Goal: Find specific page/section: Find specific page/section

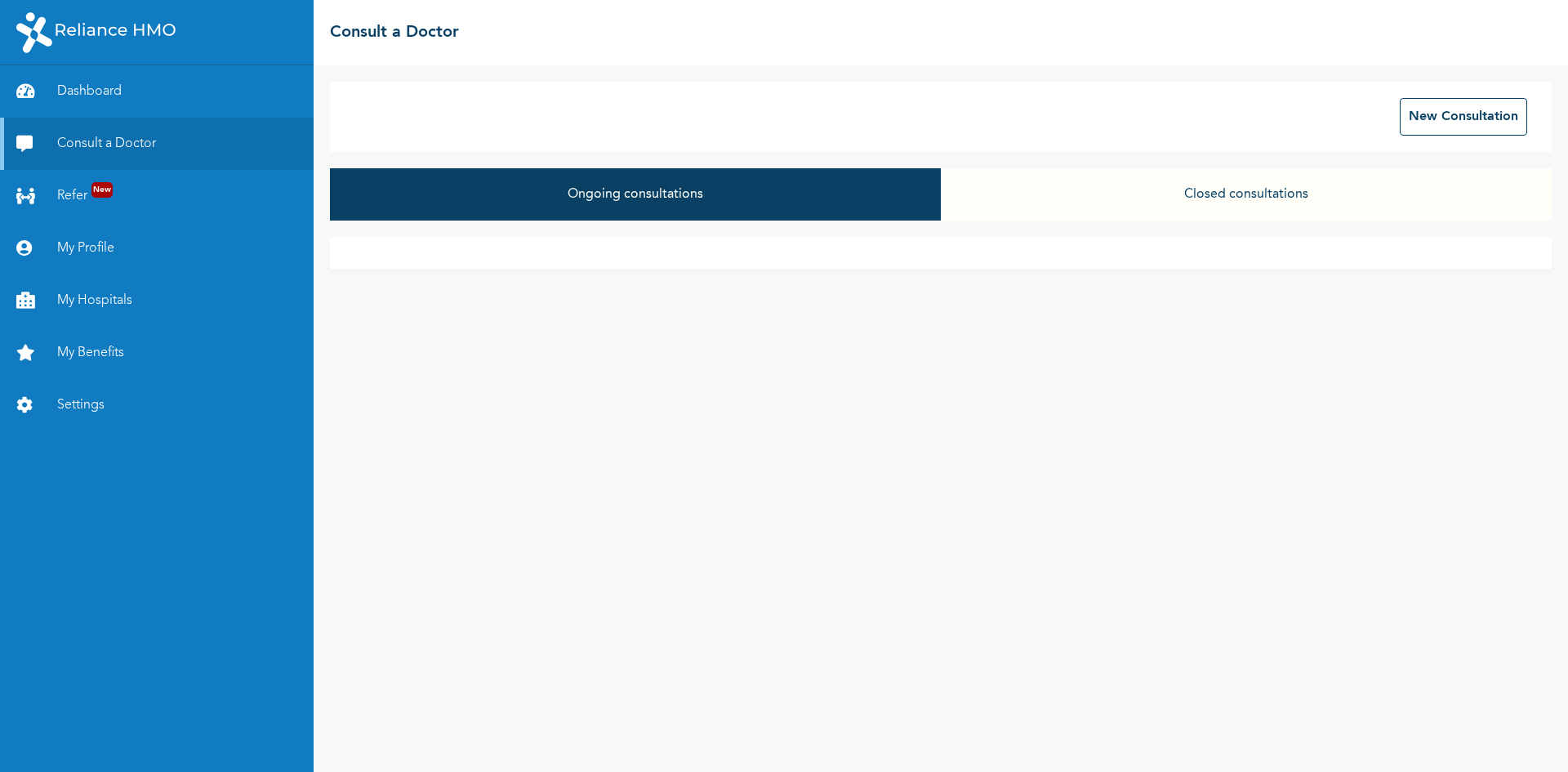
click at [1081, 212] on button "Closed consultations" at bounding box center [1245, 194] width 611 height 52
click at [1130, 196] on button "Closed consultations" at bounding box center [1245, 194] width 611 height 52
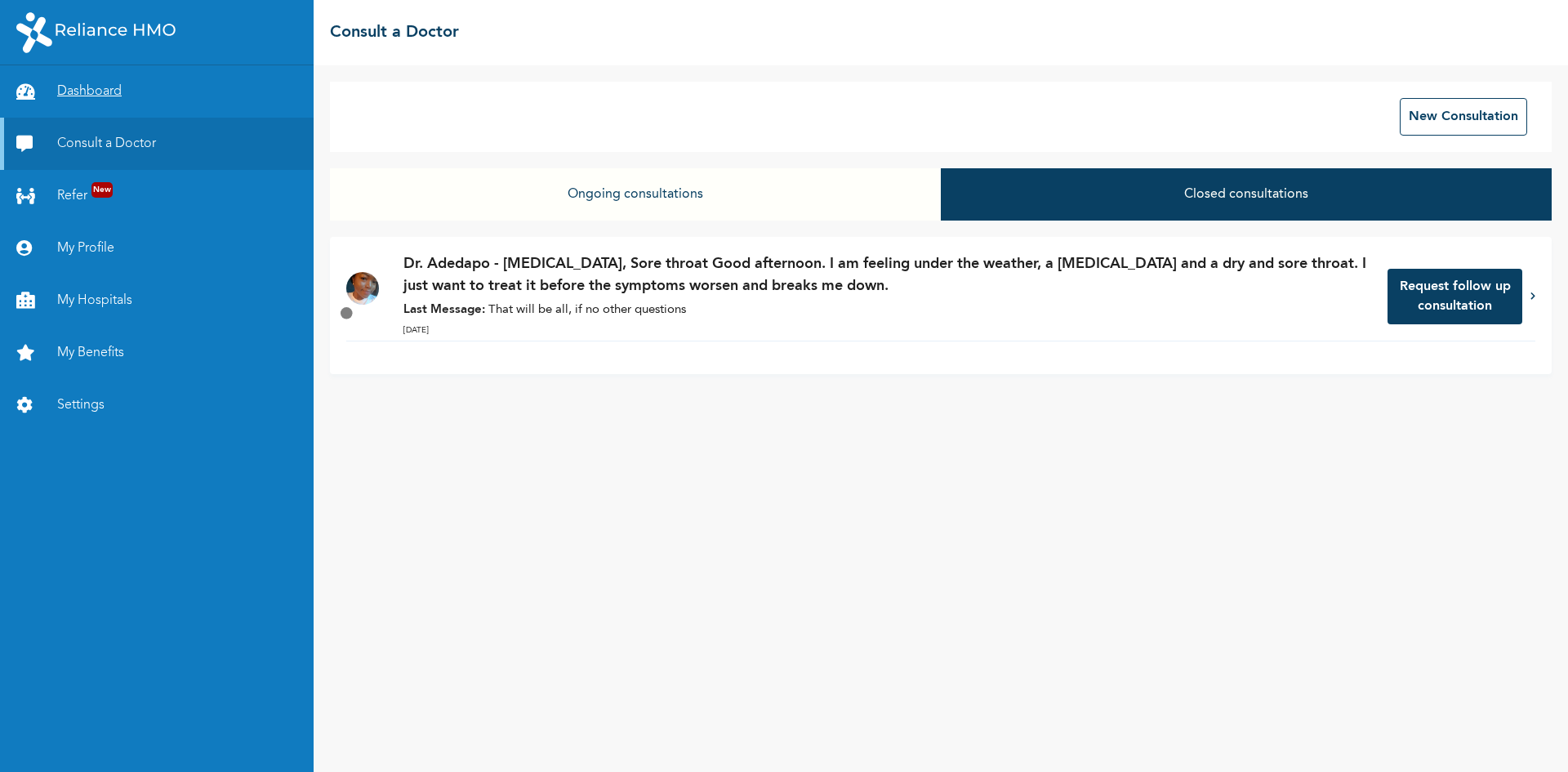
click at [86, 93] on link "Dashboard" at bounding box center [156, 92] width 313 height 52
